Goal: Transaction & Acquisition: Purchase product/service

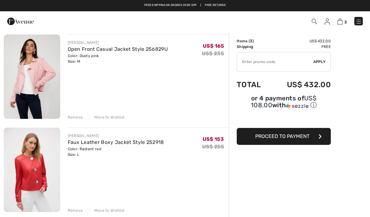
scroll to position [47, 0]
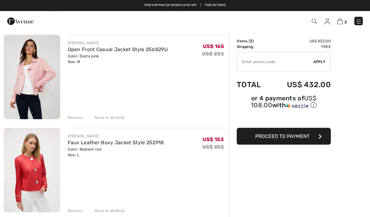
click at [31, 79] on img at bounding box center [32, 77] width 56 height 84
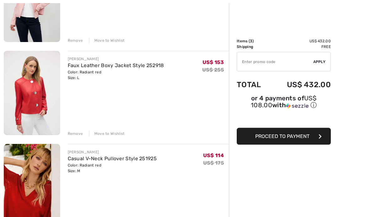
scroll to position [125, 0]
click at [26, 192] on img at bounding box center [32, 186] width 56 height 84
click at [31, 167] on img at bounding box center [32, 186] width 56 height 84
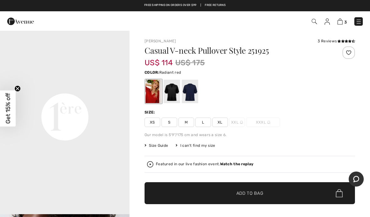
scroll to position [401, 0]
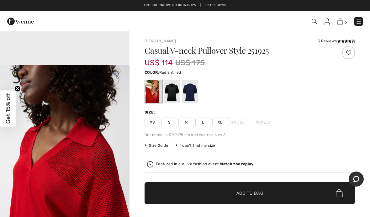
click at [331, 171] on div "Featured in our live fashion event. Watch the replay" at bounding box center [250, 164] width 211 height 17
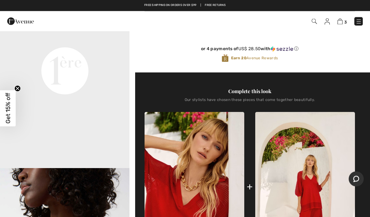
scroll to position [239, 0]
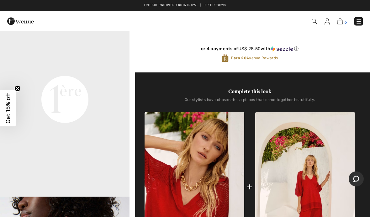
click at [339, 24] on link "3" at bounding box center [342, 22] width 9 height 8
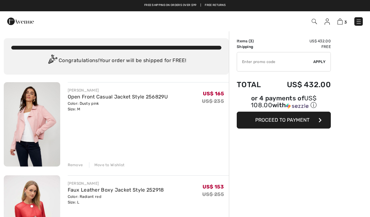
checkbox input "true"
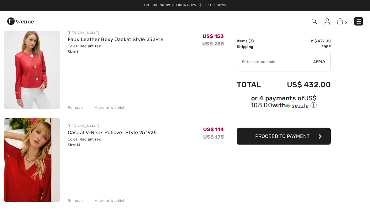
scroll to position [150, 0]
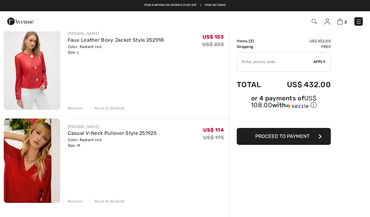
click at [111, 201] on div "Move to Wishlist" at bounding box center [107, 202] width 36 height 6
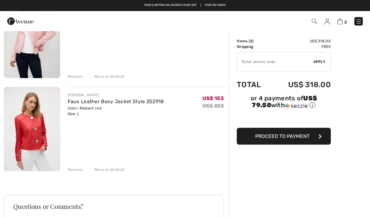
scroll to position [54, 0]
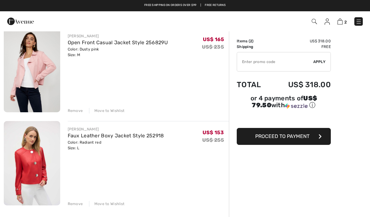
click at [26, 167] on img at bounding box center [32, 163] width 56 height 84
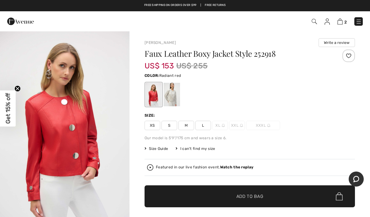
click at [173, 91] on div at bounding box center [172, 95] width 16 height 24
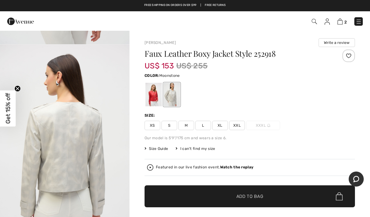
scroll to position [180, 0]
